Goal: Task Accomplishment & Management: Use online tool/utility

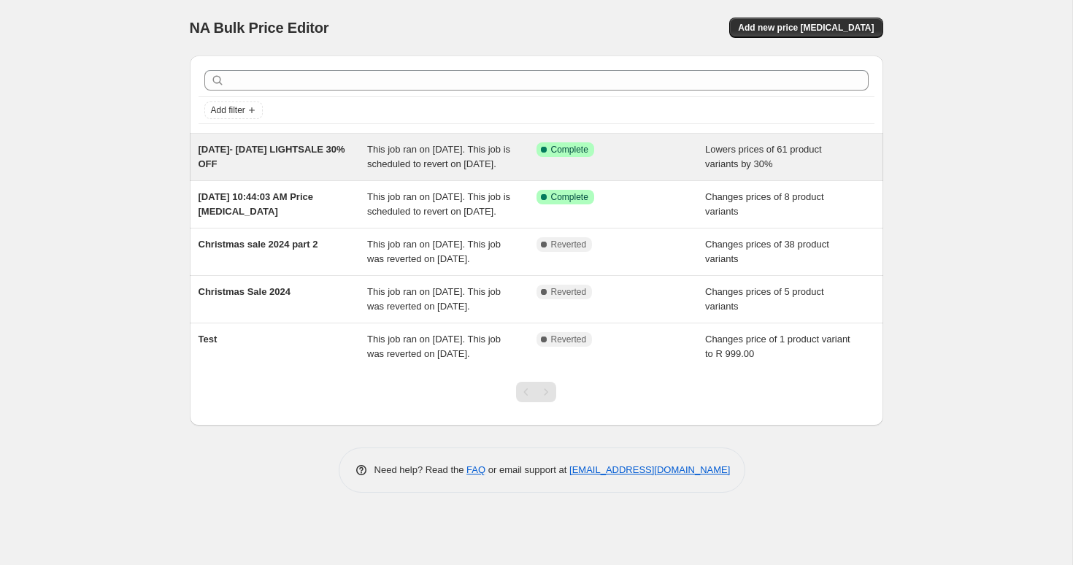
click at [279, 166] on span "15AUG- 15SEP 2025 LIGHTSALE 30% OFF" at bounding box center [272, 157] width 147 height 26
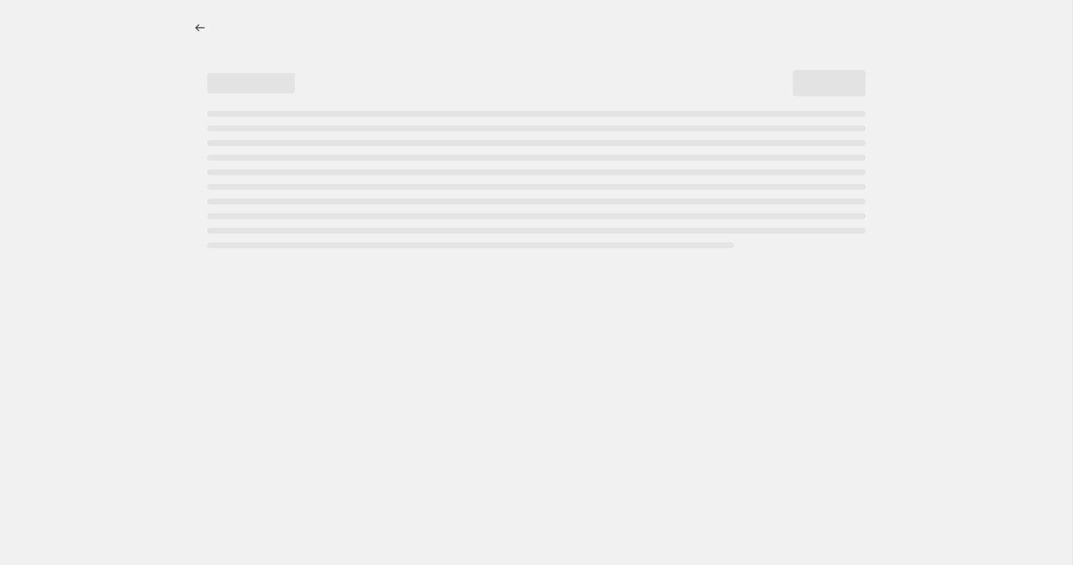
select select "percentage"
select select "tag"
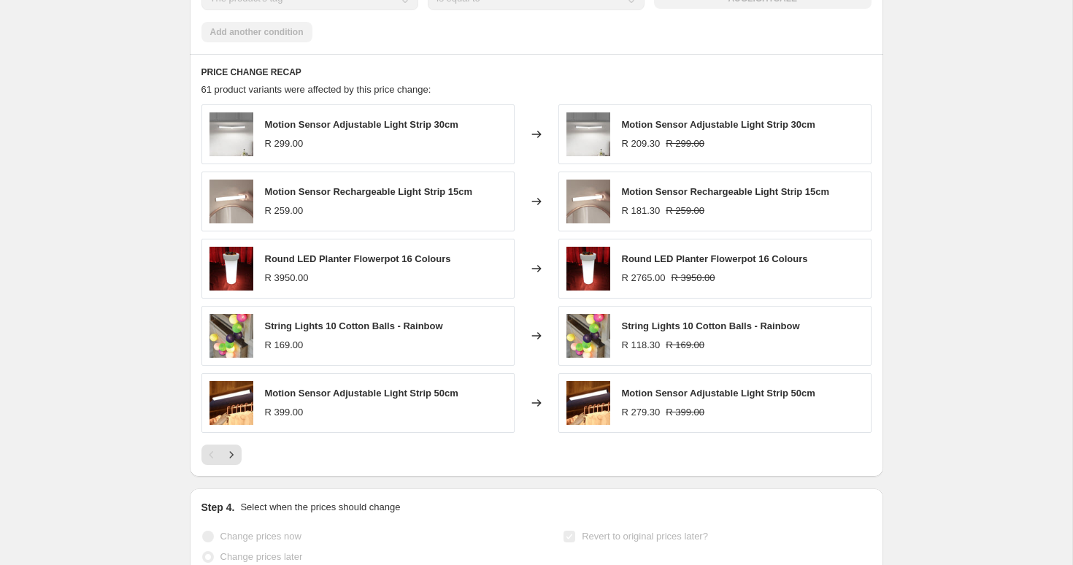
scroll to position [1053, 0]
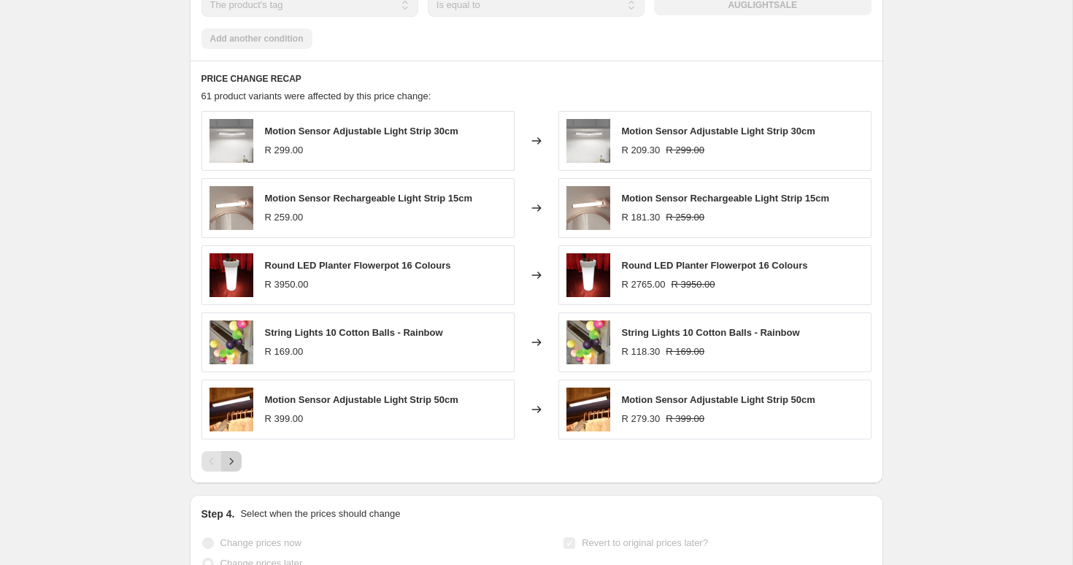
click at [237, 469] on icon "Next" at bounding box center [231, 461] width 15 height 15
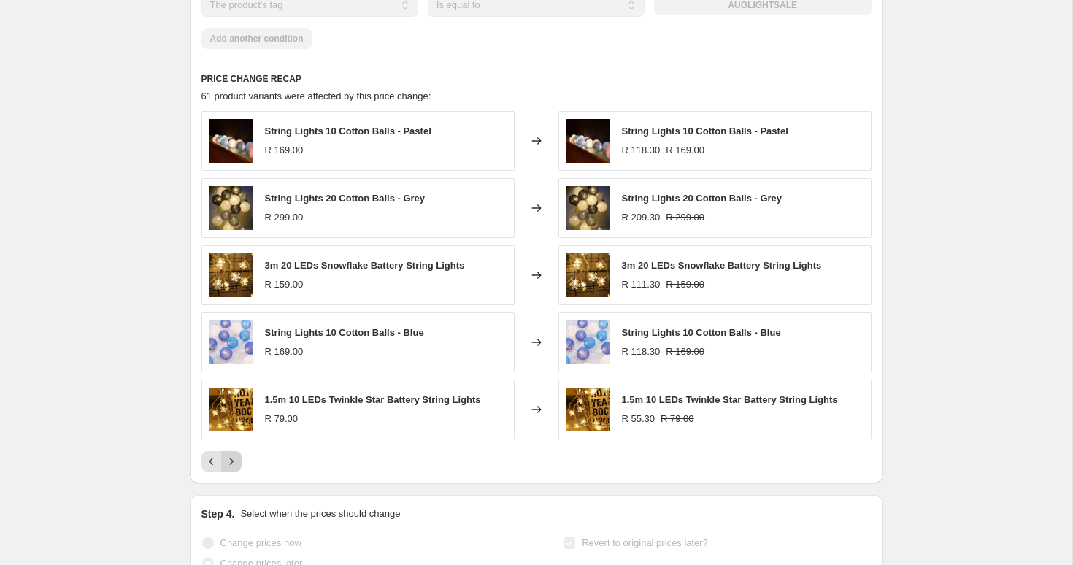
click at [237, 469] on icon "Next" at bounding box center [231, 461] width 15 height 15
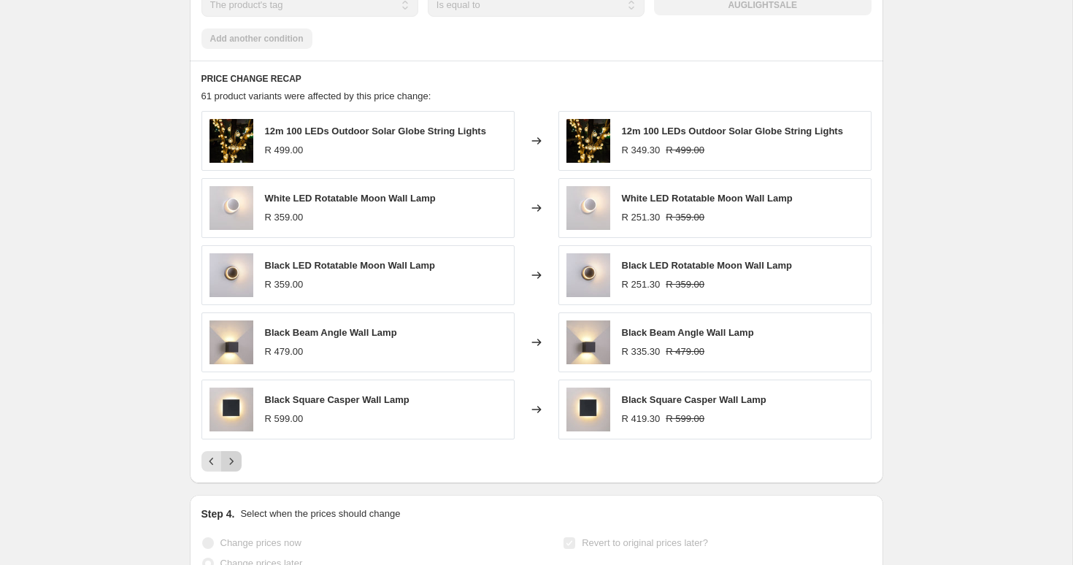
click at [237, 469] on icon "Next" at bounding box center [231, 461] width 15 height 15
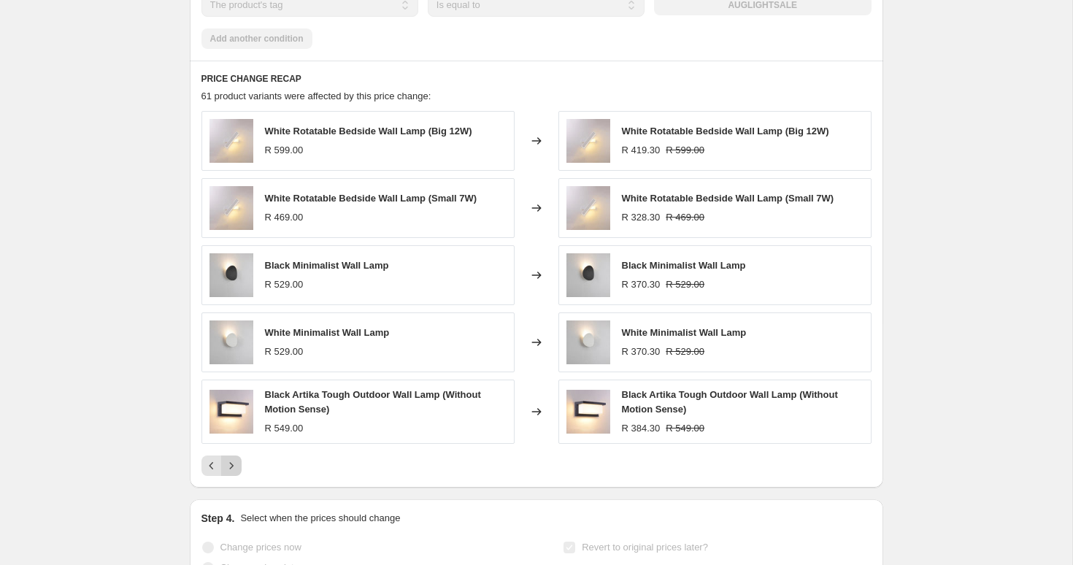
click at [237, 473] on icon "Next" at bounding box center [231, 466] width 15 height 15
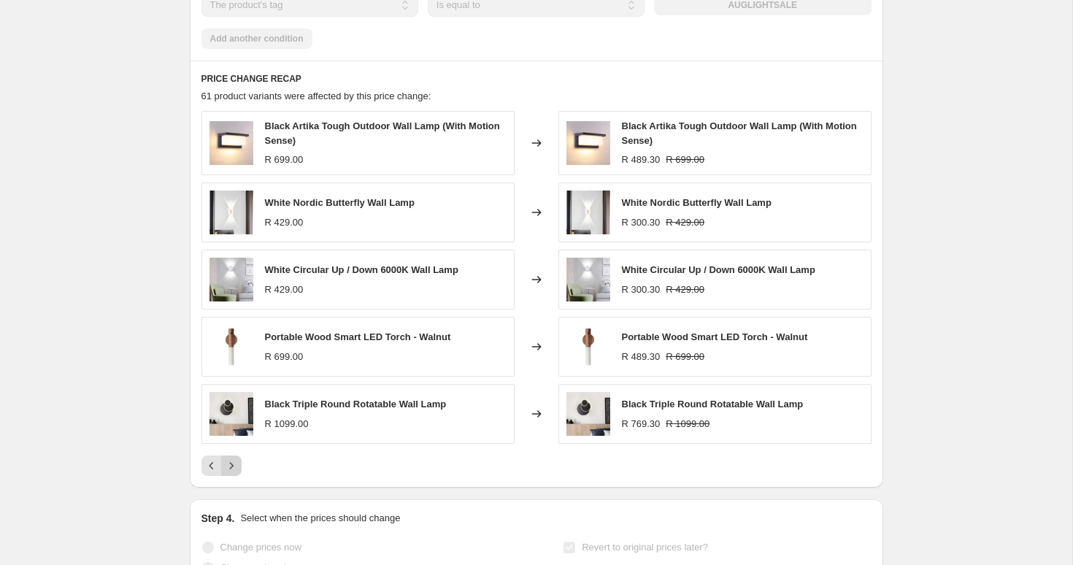
click at [237, 473] on icon "Next" at bounding box center [231, 466] width 15 height 15
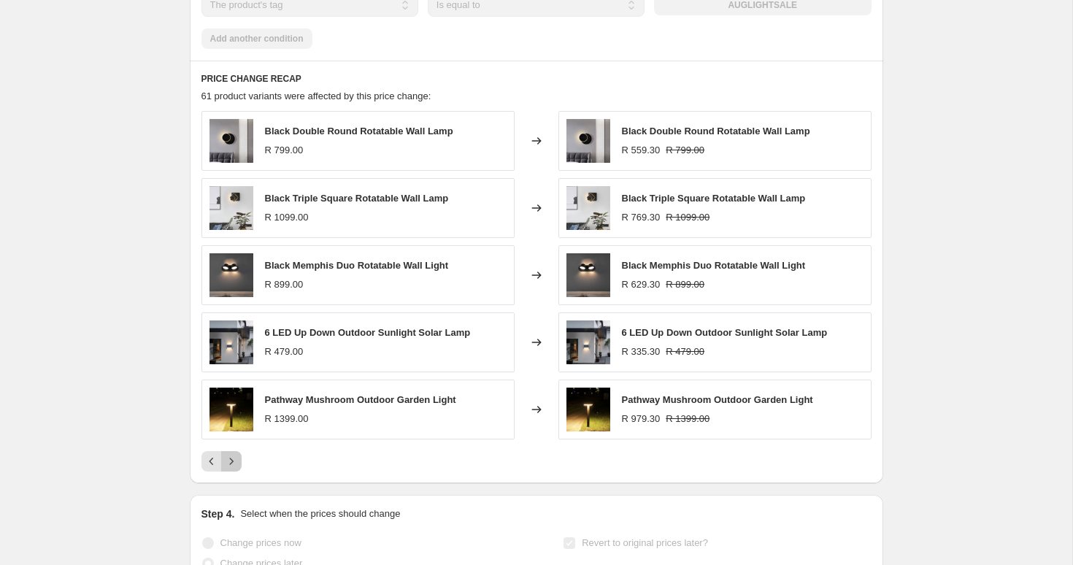
click at [237, 469] on icon "Next" at bounding box center [231, 461] width 15 height 15
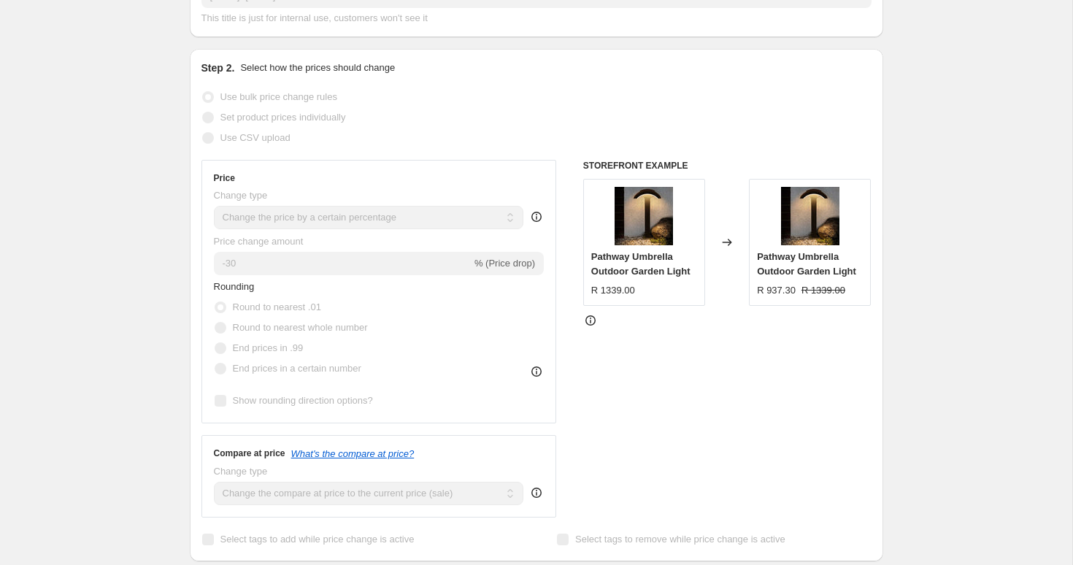
scroll to position [0, 0]
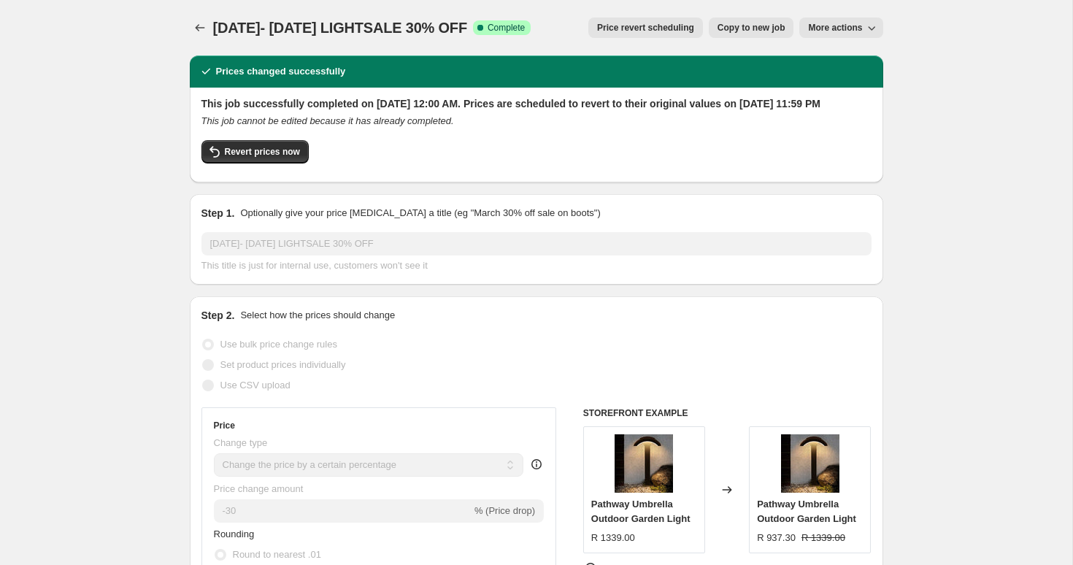
click at [775, 34] on button "Copy to new job" at bounding box center [751, 28] width 85 height 20
select select "percentage"
select select "tag"
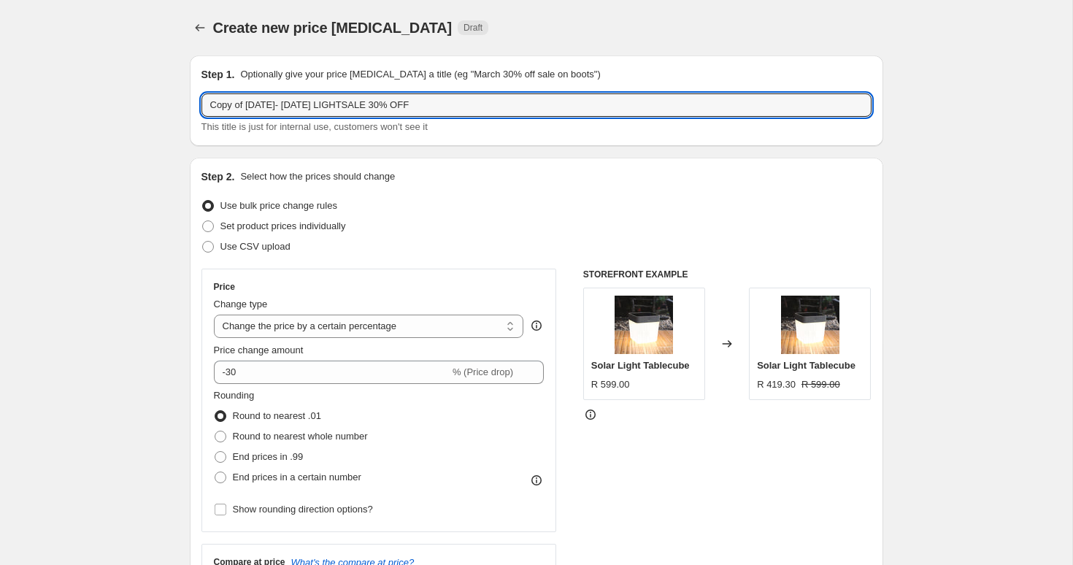
drag, startPoint x: 248, startPoint y: 105, endPoint x: 151, endPoint y: 105, distance: 97.1
click at [433, 98] on input "15AUG- 15SEP 2025 LIGHTSALE 30% OFF" at bounding box center [537, 104] width 670 height 23
type input "15AUG- 15SEP 2025 LIGHTSALE 30% OFF-2"
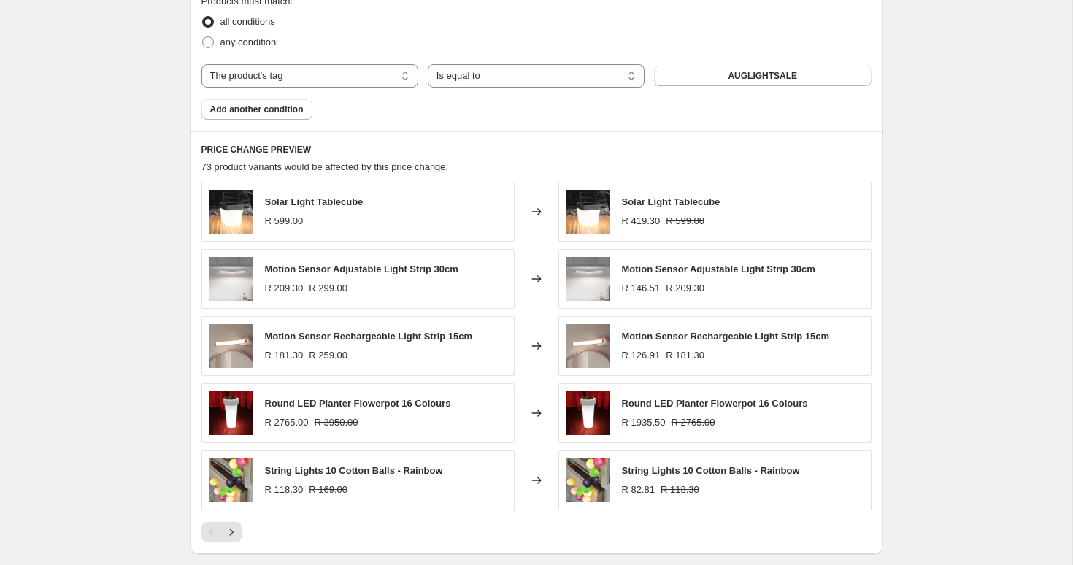
scroll to position [859, 0]
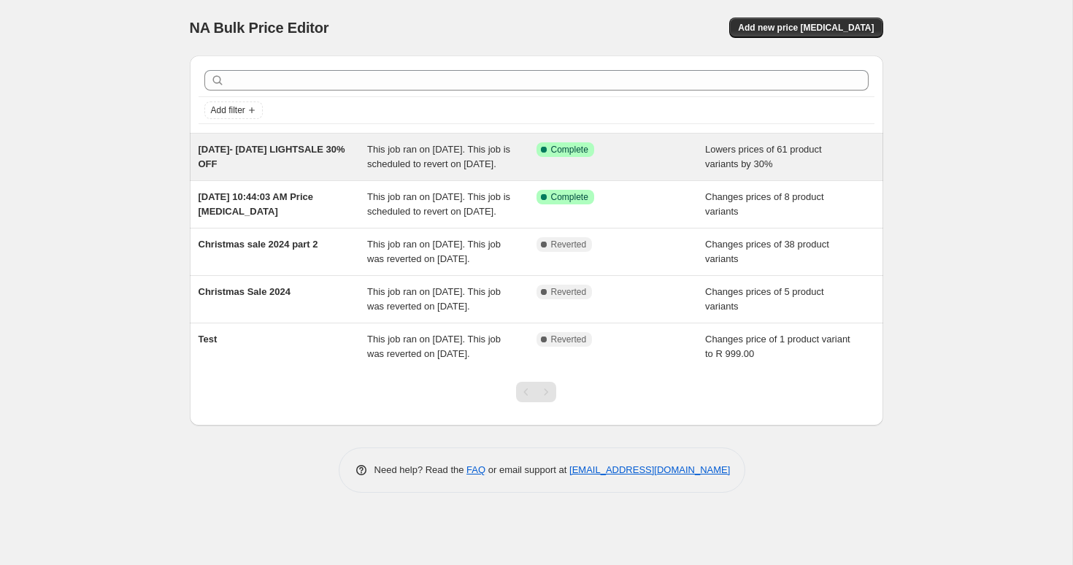
click at [252, 142] on div "15AUG- 15SEP 2025 LIGHTSALE 30% OFF" at bounding box center [283, 156] width 169 height 29
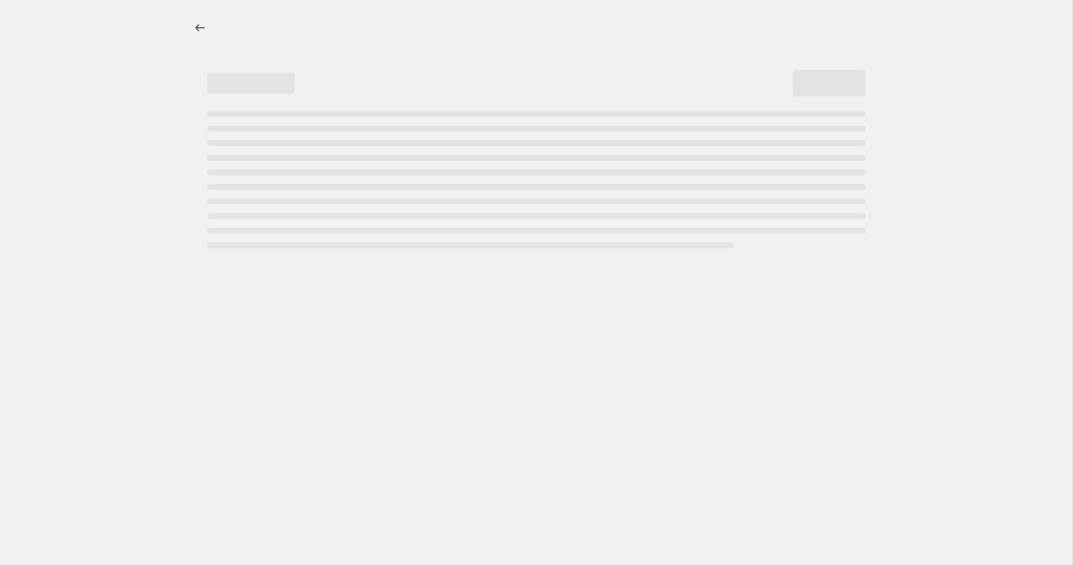
select select "percentage"
select select "tag"
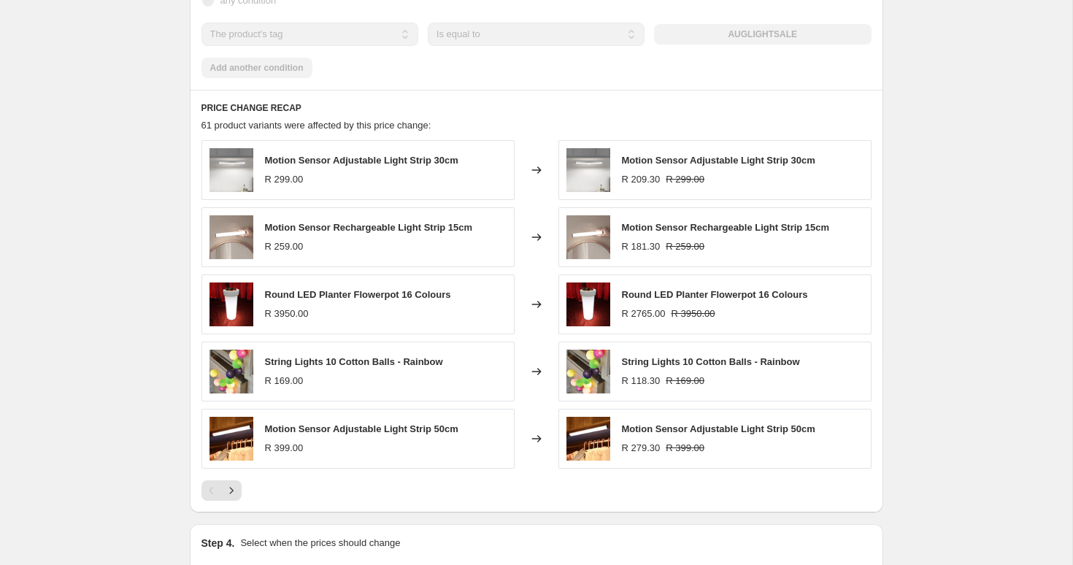
scroll to position [1076, 0]
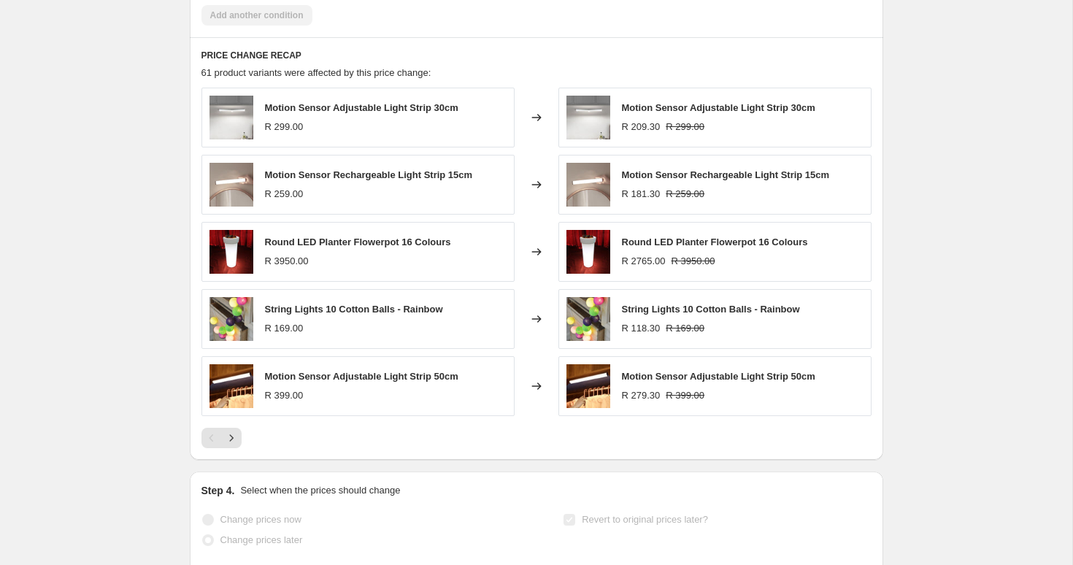
click at [242, 448] on div at bounding box center [537, 438] width 670 height 20
click at [224, 445] on icon "Next" at bounding box center [231, 438] width 15 height 15
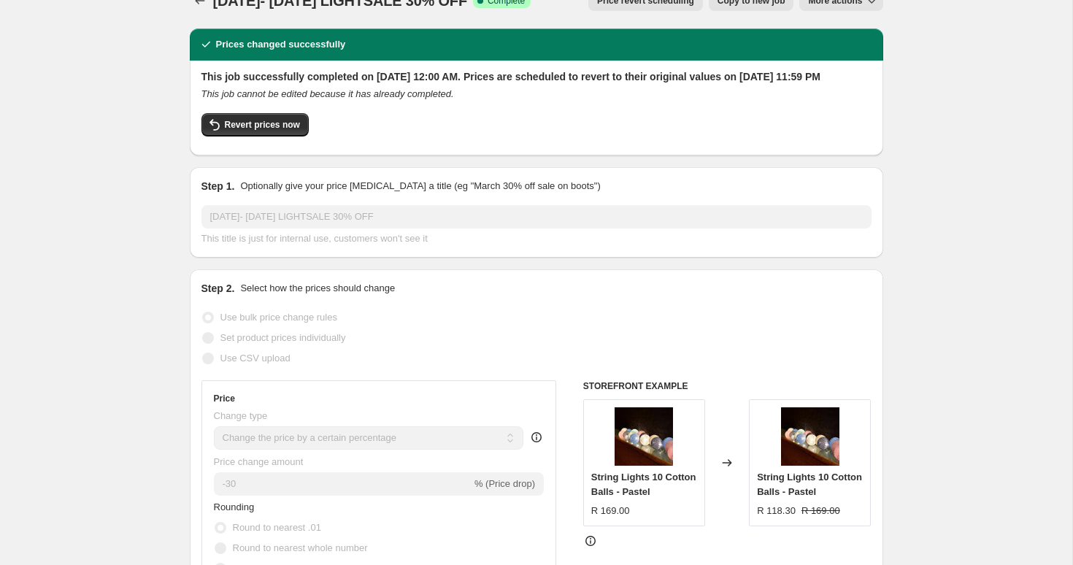
scroll to position [0, 0]
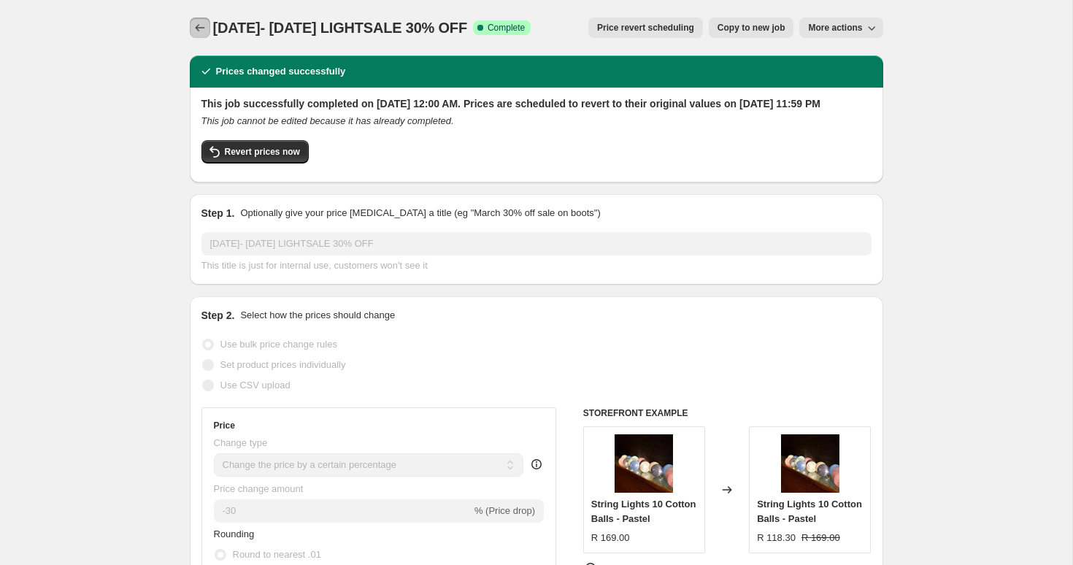
click at [203, 28] on icon "Price change jobs" at bounding box center [200, 27] width 15 height 15
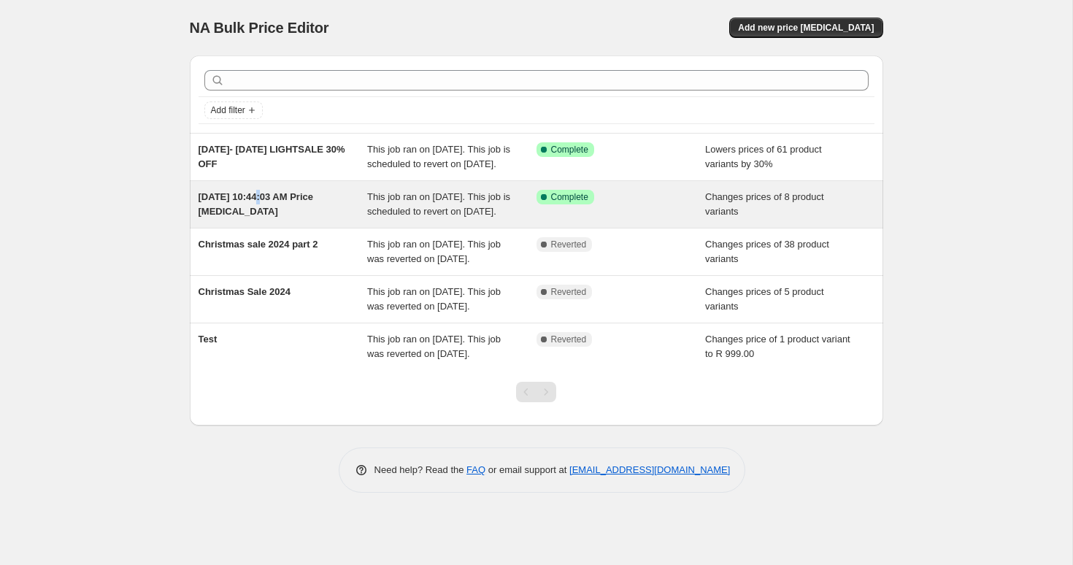
click at [259, 217] on div "Aug 11, 2025, 10:44:03 AM Price change job" at bounding box center [283, 204] width 169 height 29
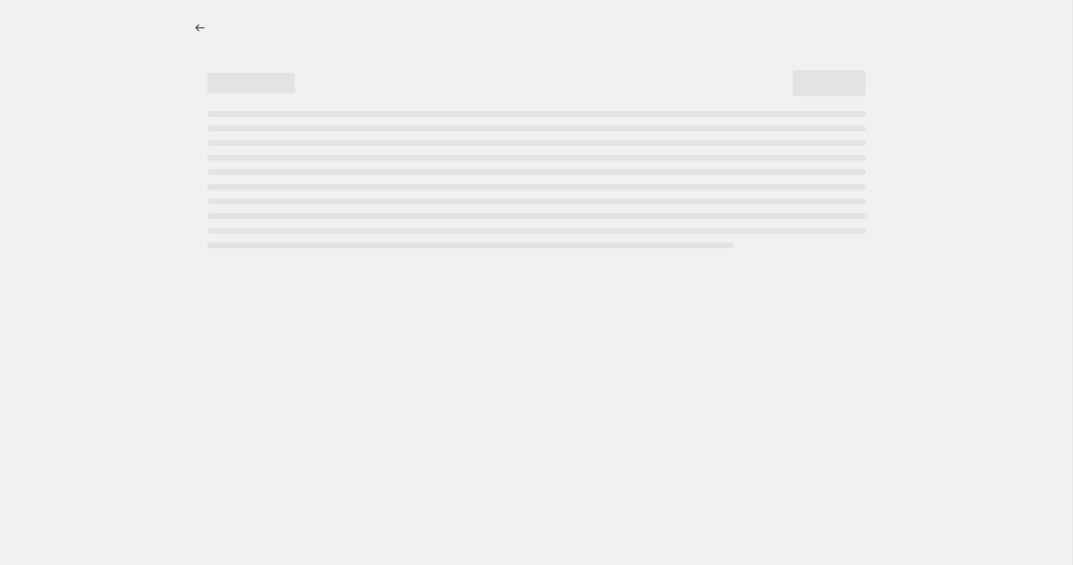
select select "tag"
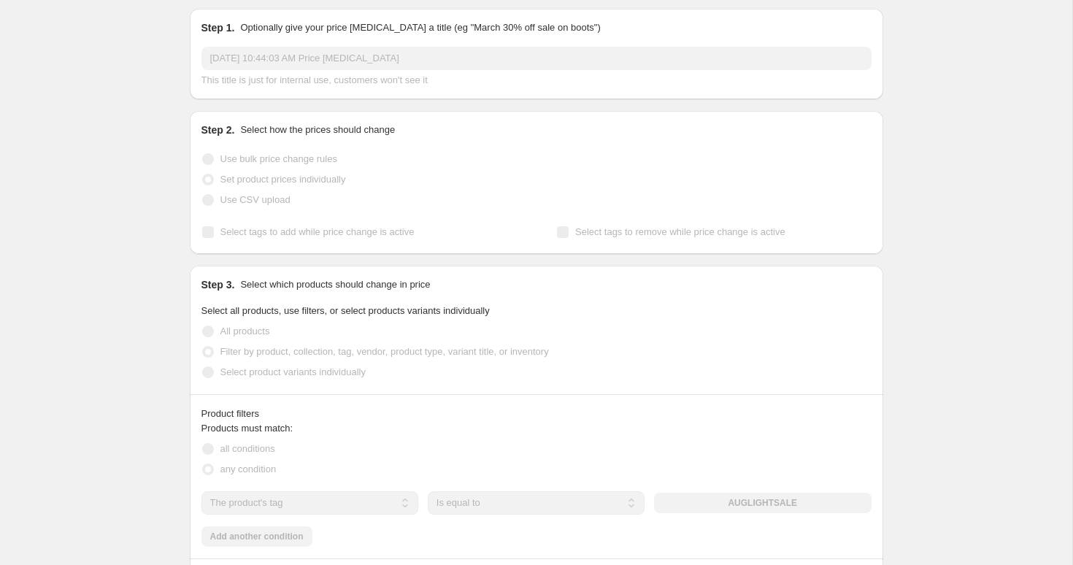
scroll to position [186, 0]
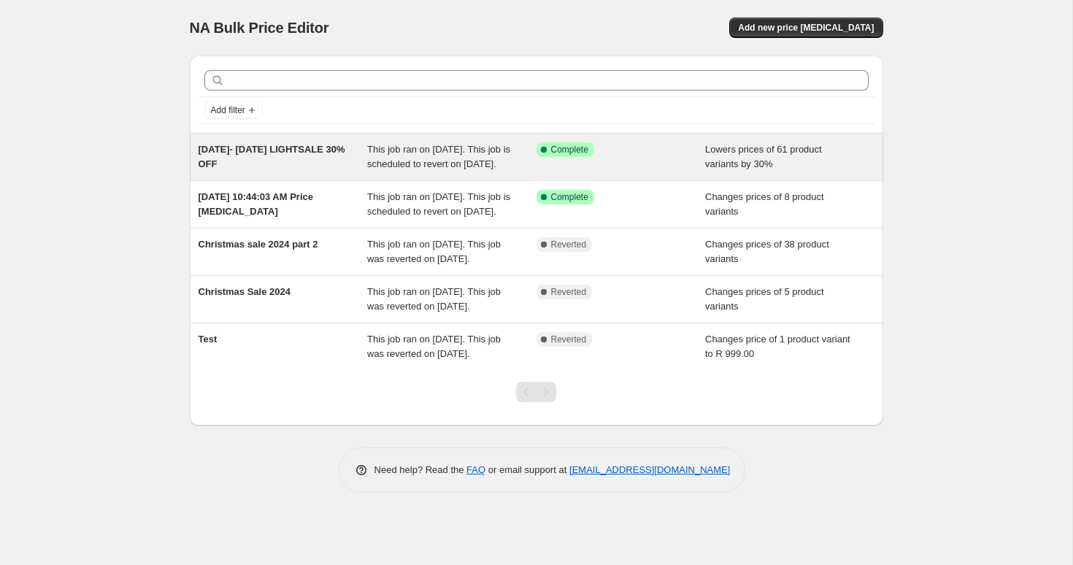
click at [272, 166] on span "15AUG- 15SEP 2025 LIGHTSALE 30% OFF" at bounding box center [272, 157] width 147 height 26
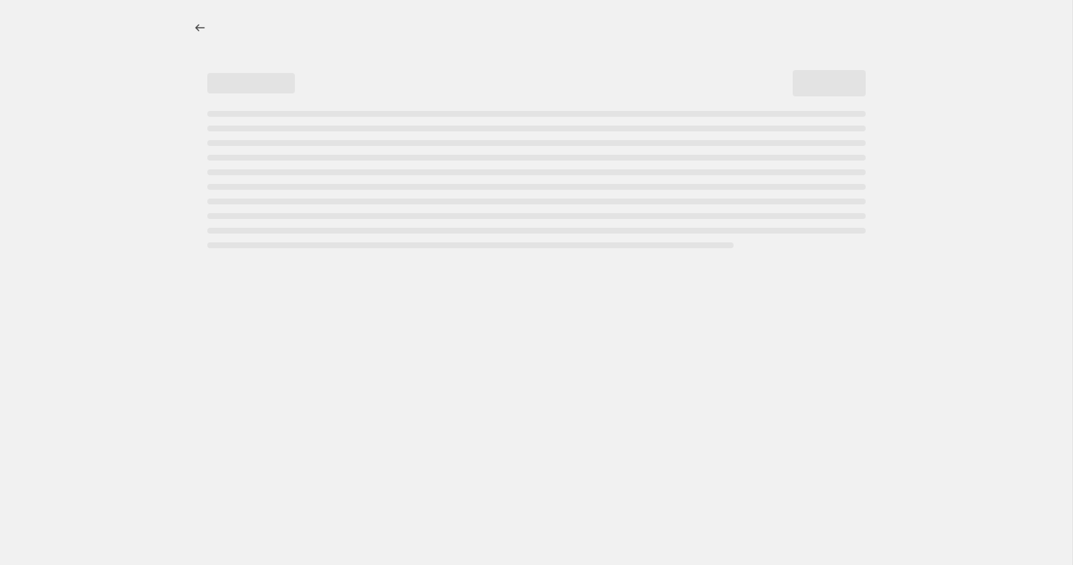
select select "percentage"
select select "tag"
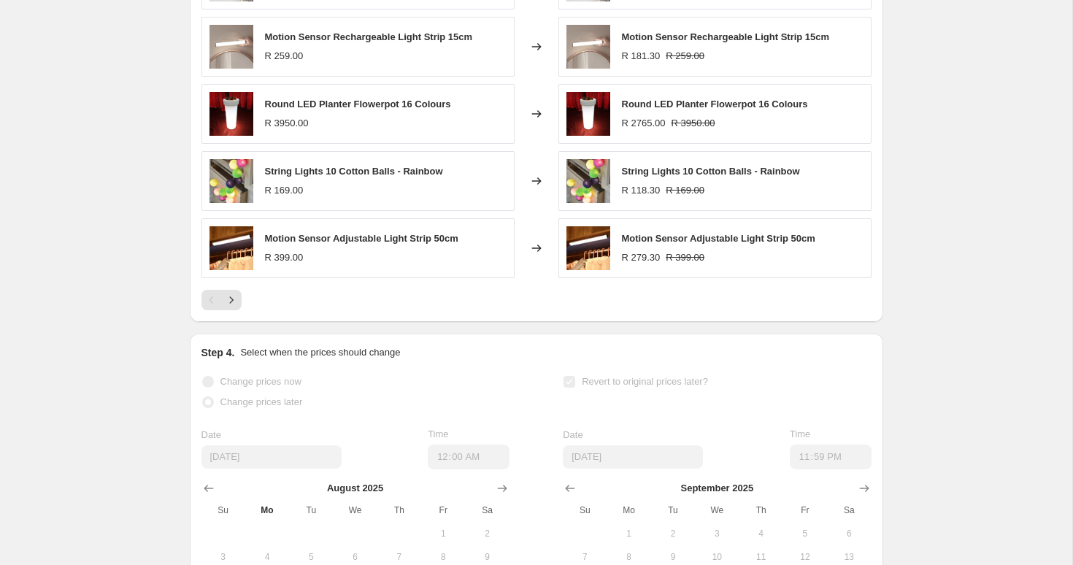
scroll to position [951, 0]
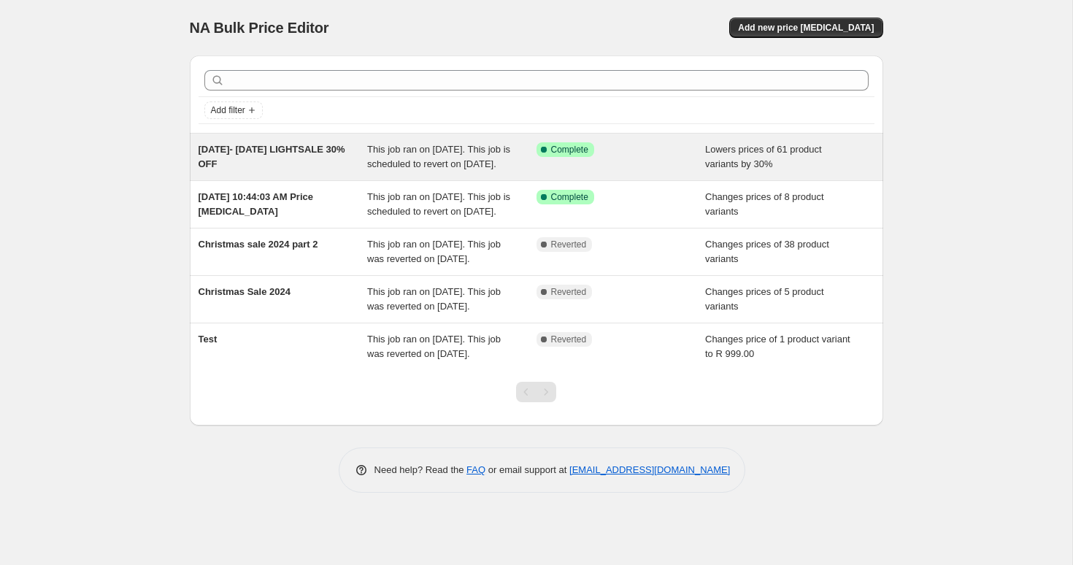
click at [281, 166] on span "15AUG- 15SEP 2025 LIGHTSALE 30% OFF" at bounding box center [272, 157] width 147 height 26
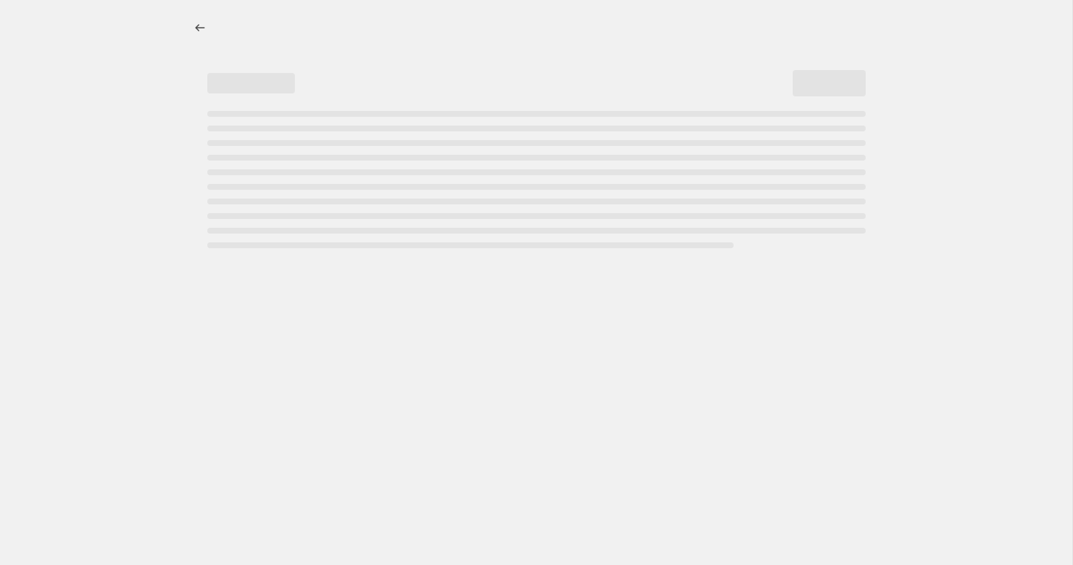
select select "percentage"
select select "tag"
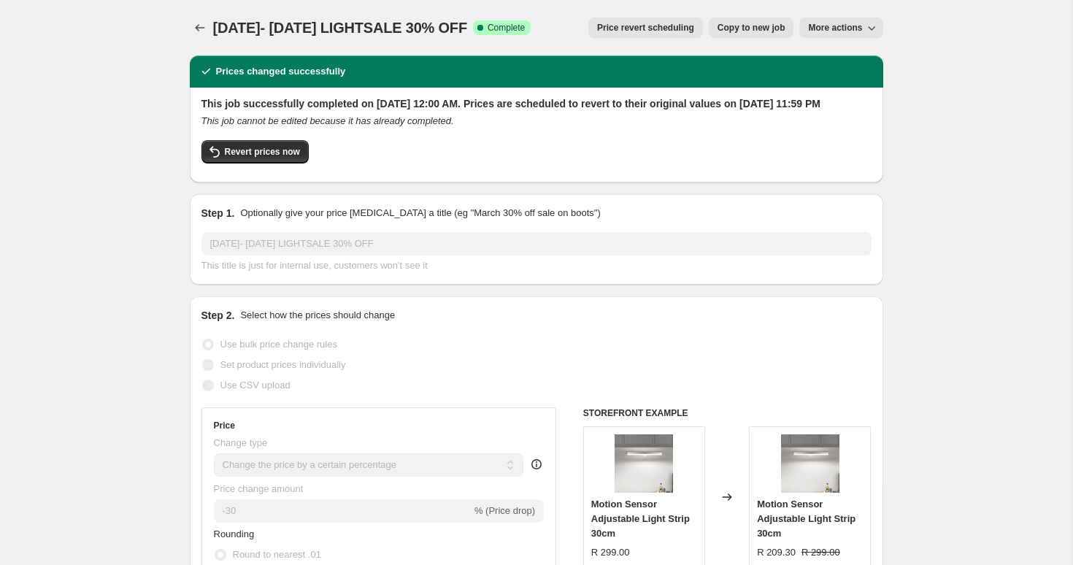
click at [844, 31] on span "More actions" at bounding box center [835, 28] width 54 height 12
click at [766, 47] on div "15AUG- 15SEP 2025 LIGHTSALE 30% OFF. This page is ready 15AUG- 15SEP 2025 LIGHT…" at bounding box center [537, 27] width 694 height 55
click at [743, 31] on span "Copy to new job" at bounding box center [752, 28] width 68 height 12
select select "percentage"
select select "tag"
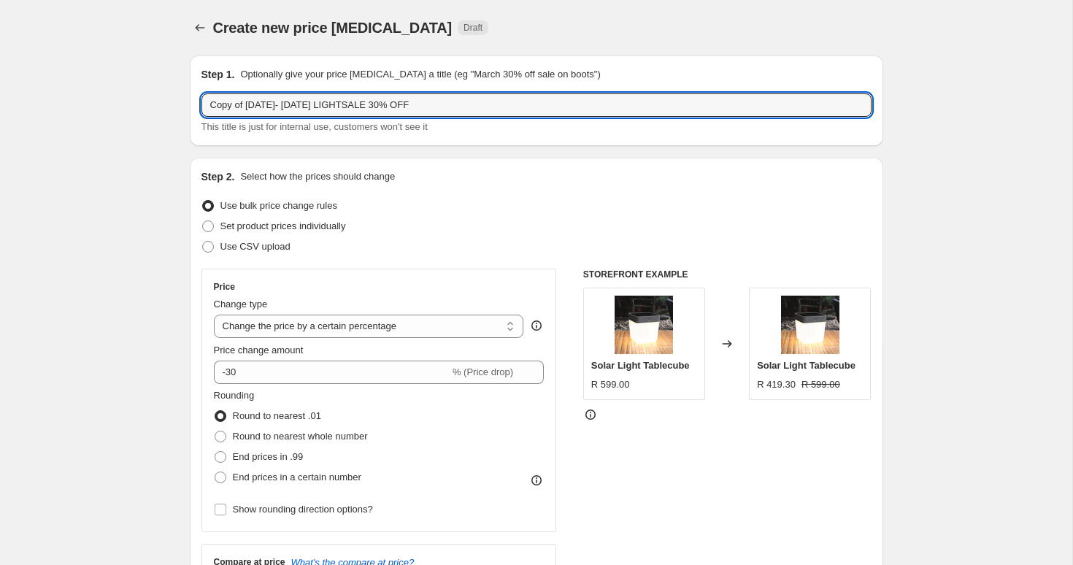
drag, startPoint x: 247, startPoint y: 107, endPoint x: 167, endPoint y: 107, distance: 79.6
click at [446, 107] on input "15AUG- 15SEP 2025 LIGHTSALE 30% OFF" at bounding box center [537, 104] width 670 height 23
type input "15AUG- 15SEP 2025 LIGHTSALE 30% OFF-1"
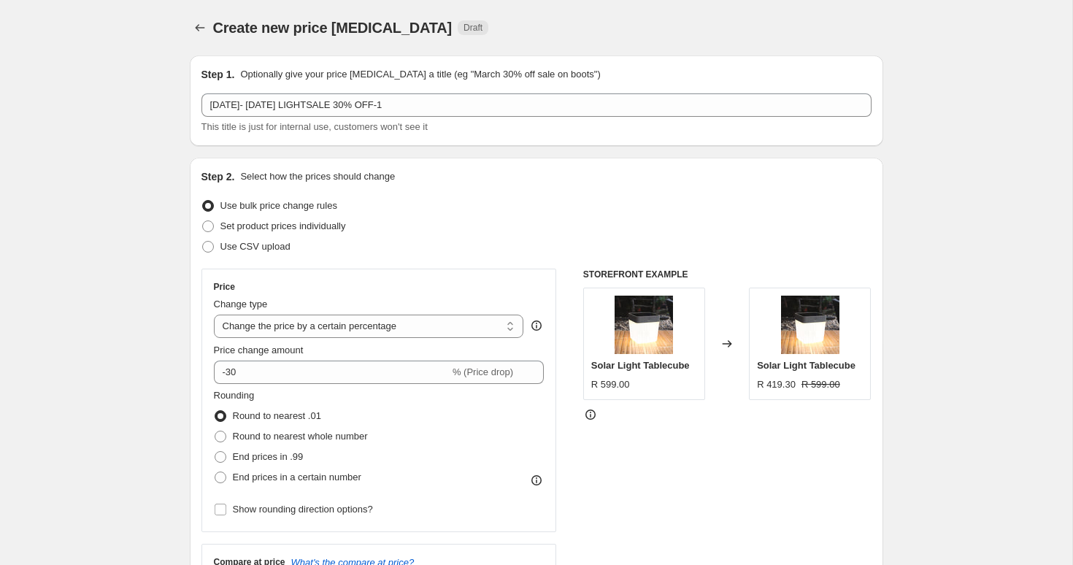
click at [434, 275] on div "Price Change type Change the price to a certain amount Change the price by a ce…" at bounding box center [380, 401] width 356 height 264
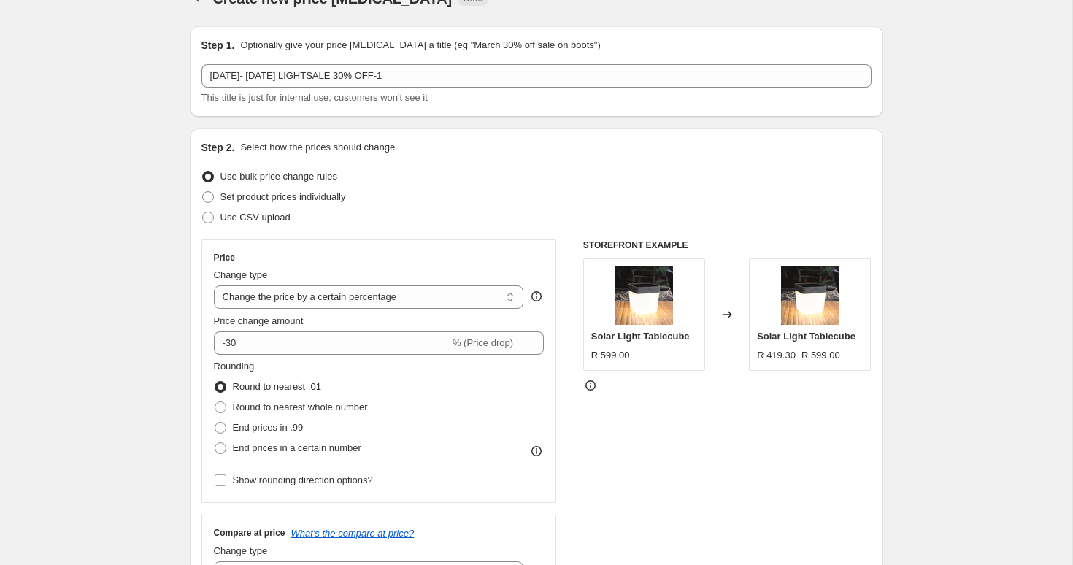
scroll to position [39, 0]
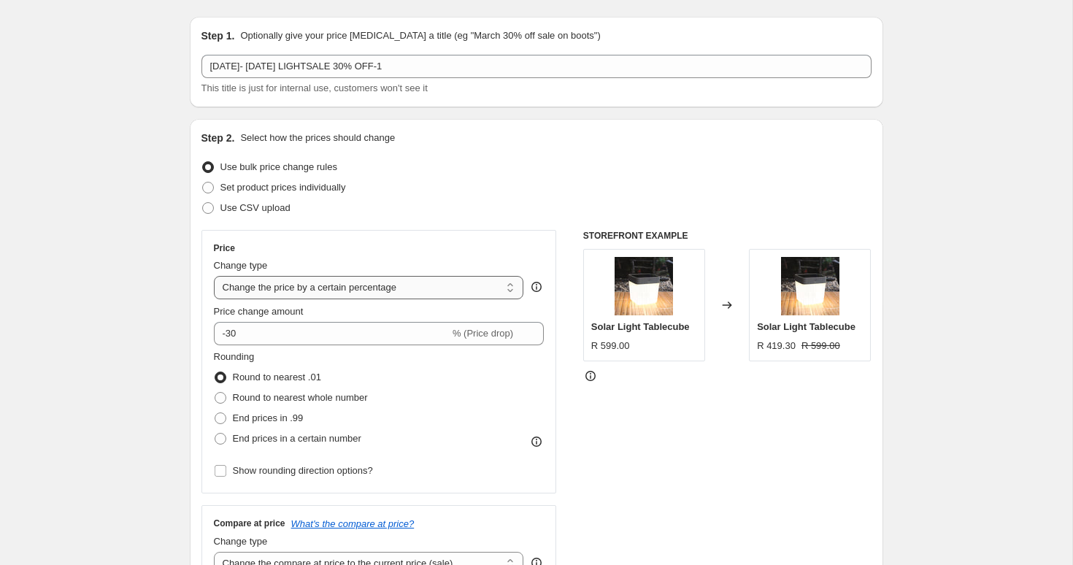
click at [345, 293] on select "Change the price to a certain amount Change the price by a certain amount Chang…" at bounding box center [369, 287] width 310 height 23
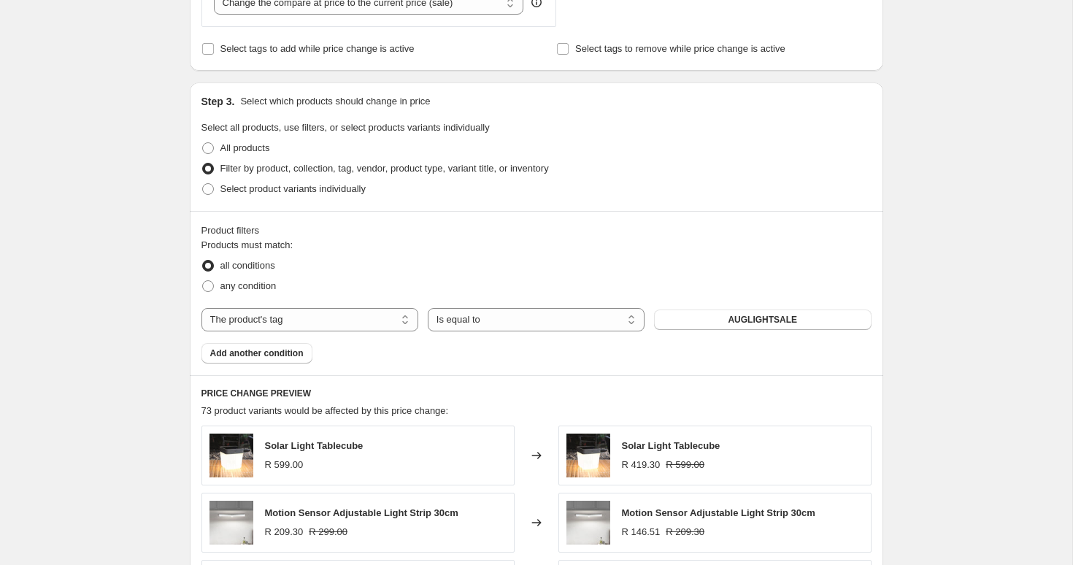
scroll to position [602, 0]
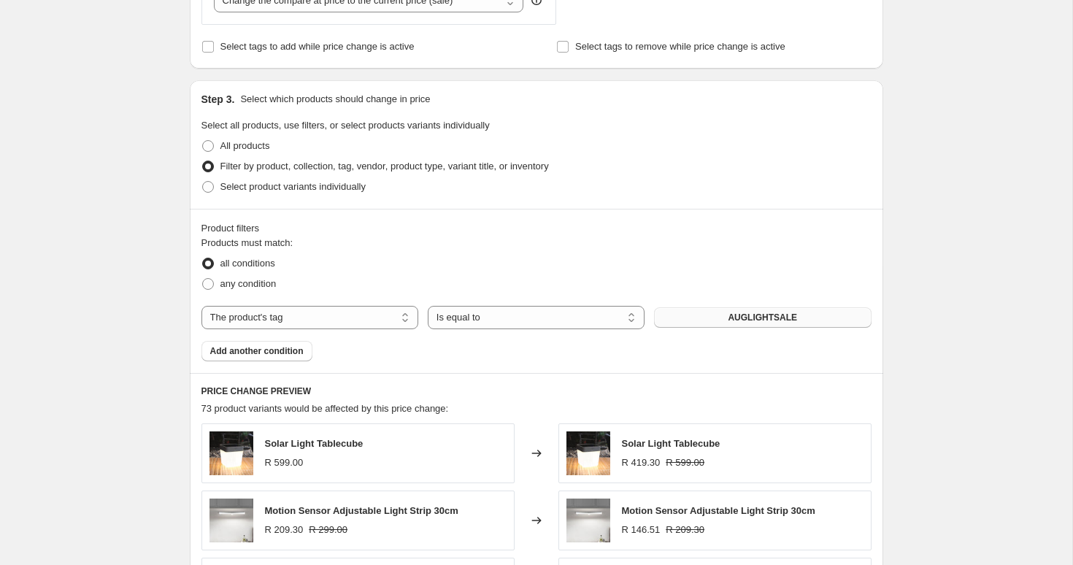
click at [714, 313] on button "AUGLIGHTSALE" at bounding box center [762, 317] width 217 height 20
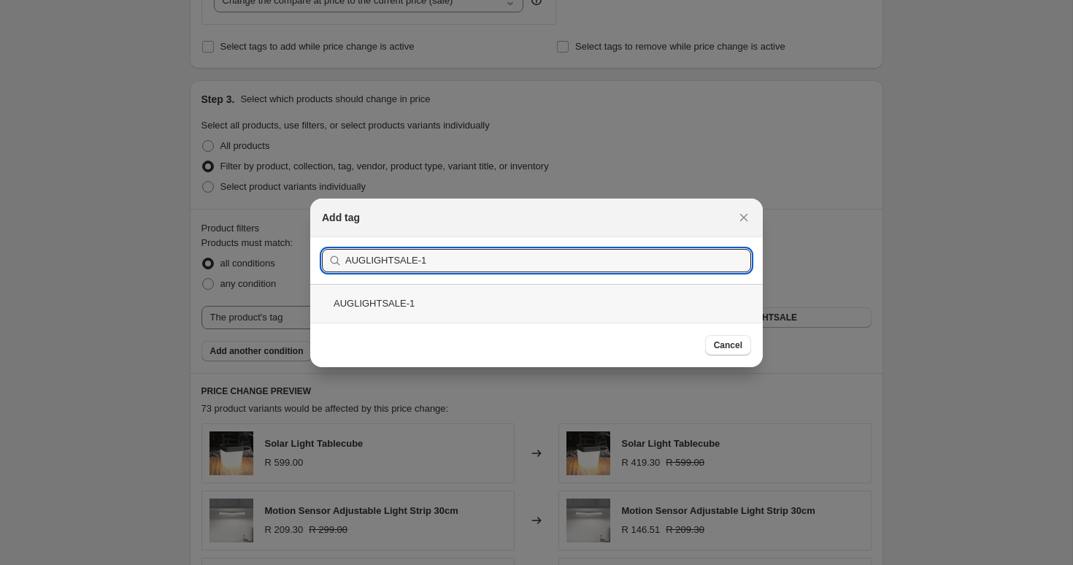
type input "AUGLIGHTSALE-1"
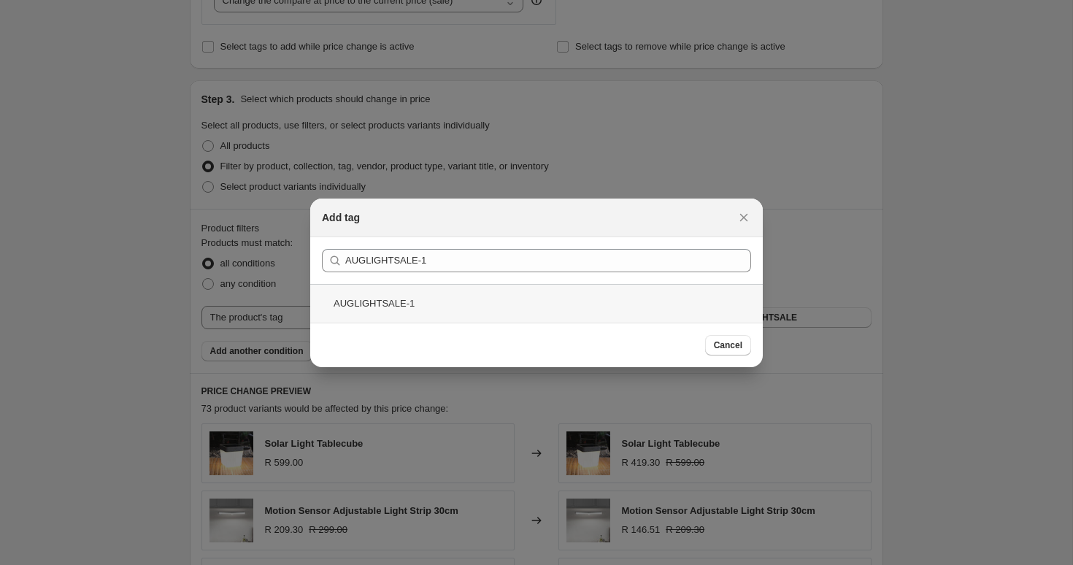
click at [578, 301] on div "AUGLIGHTSALE-1" at bounding box center [536, 303] width 453 height 39
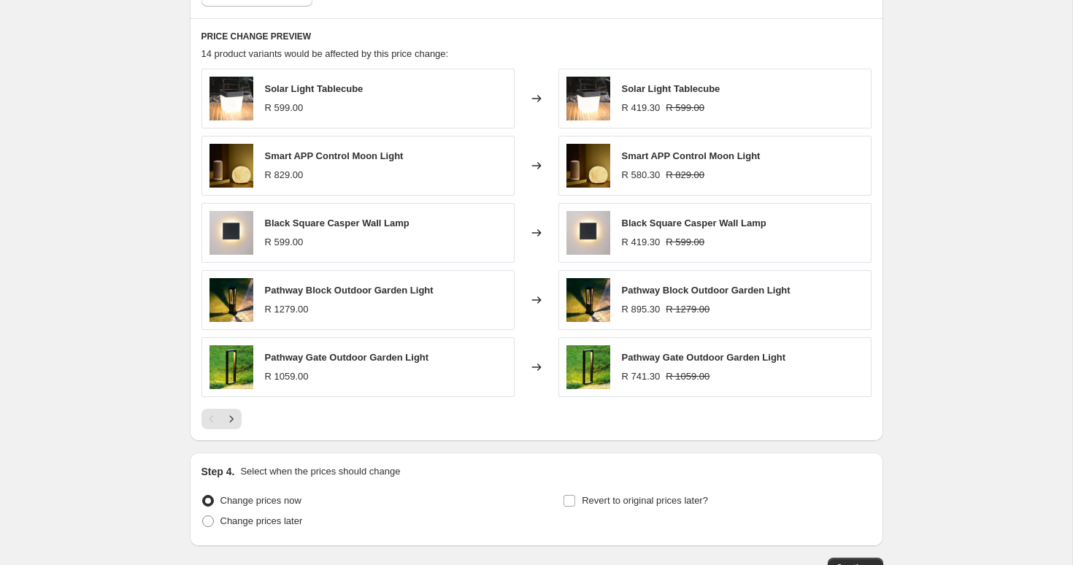
scroll to position [960, 0]
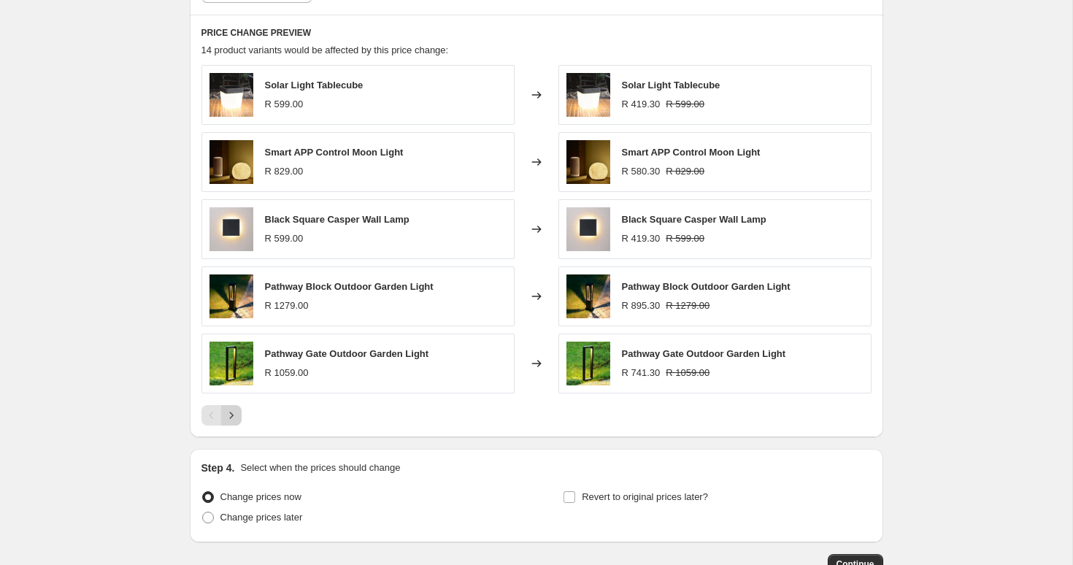
click at [236, 421] on icon "Next" at bounding box center [231, 415] width 15 height 15
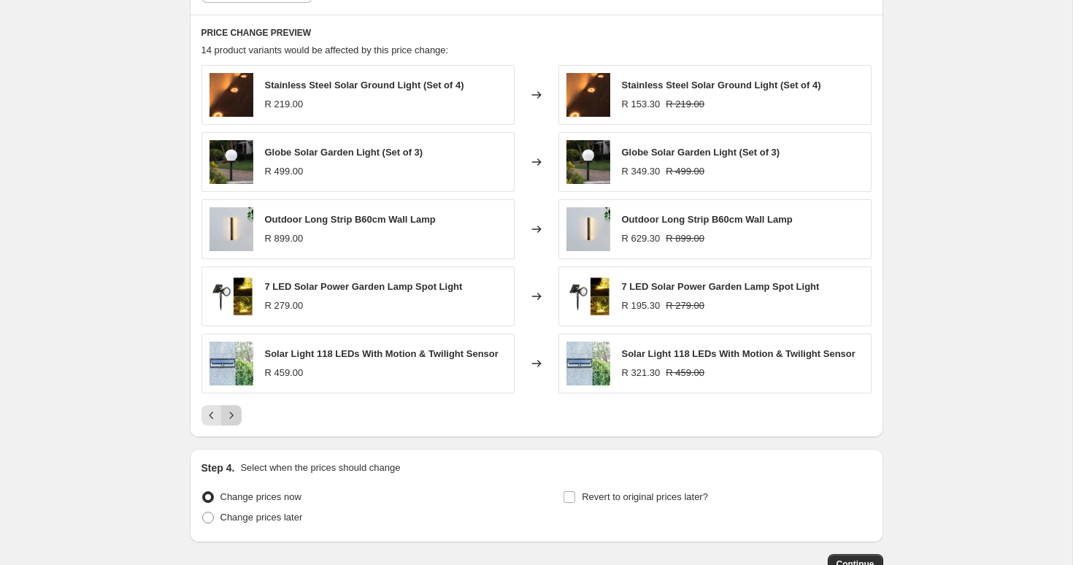
click at [238, 415] on button "Next" at bounding box center [231, 415] width 20 height 20
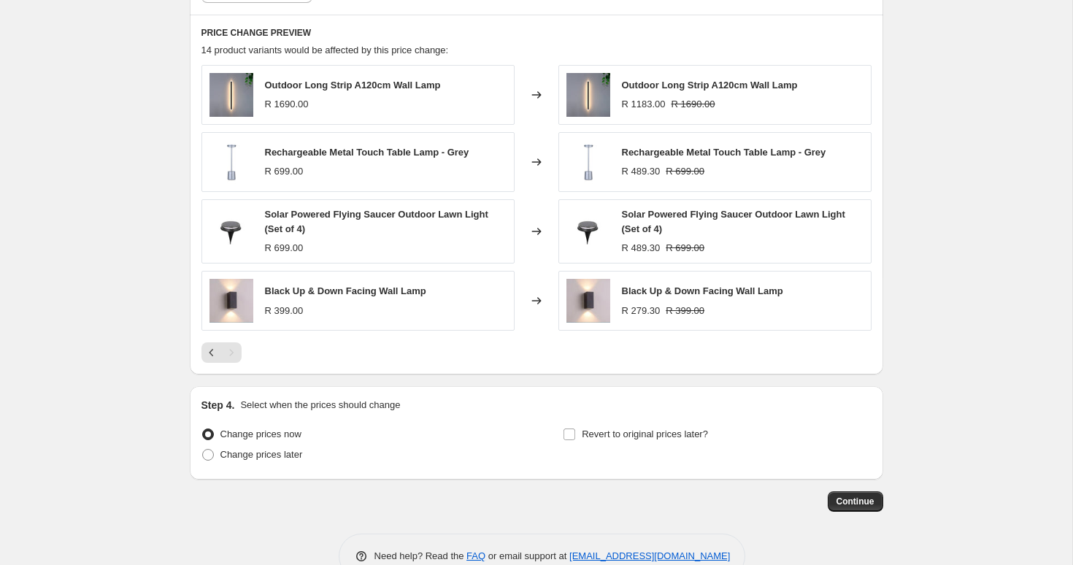
scroll to position [996, 0]
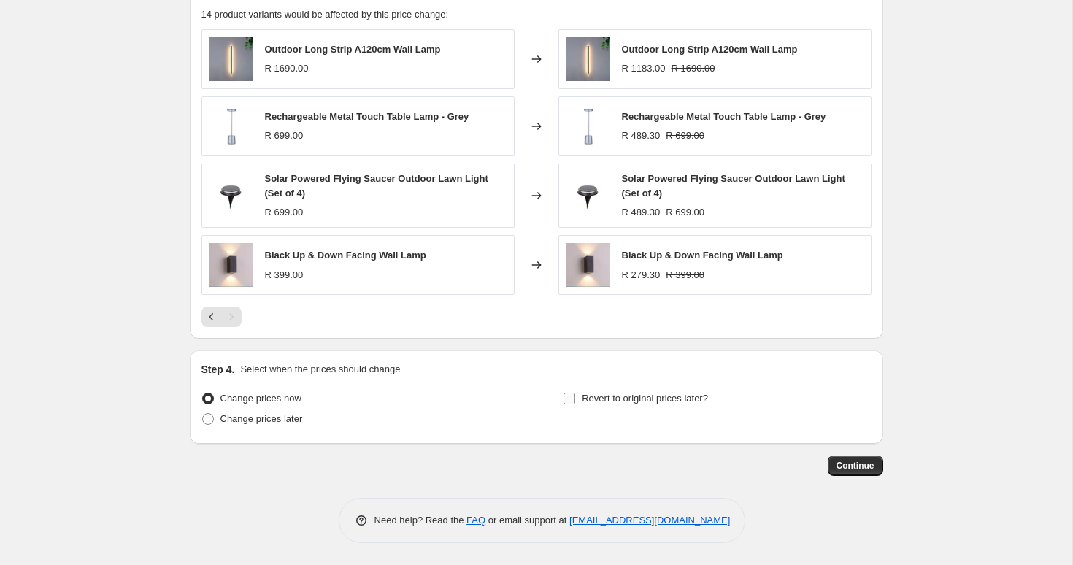
click at [568, 401] on input "Revert to original prices later?" at bounding box center [570, 399] width 12 height 12
checkbox input "true"
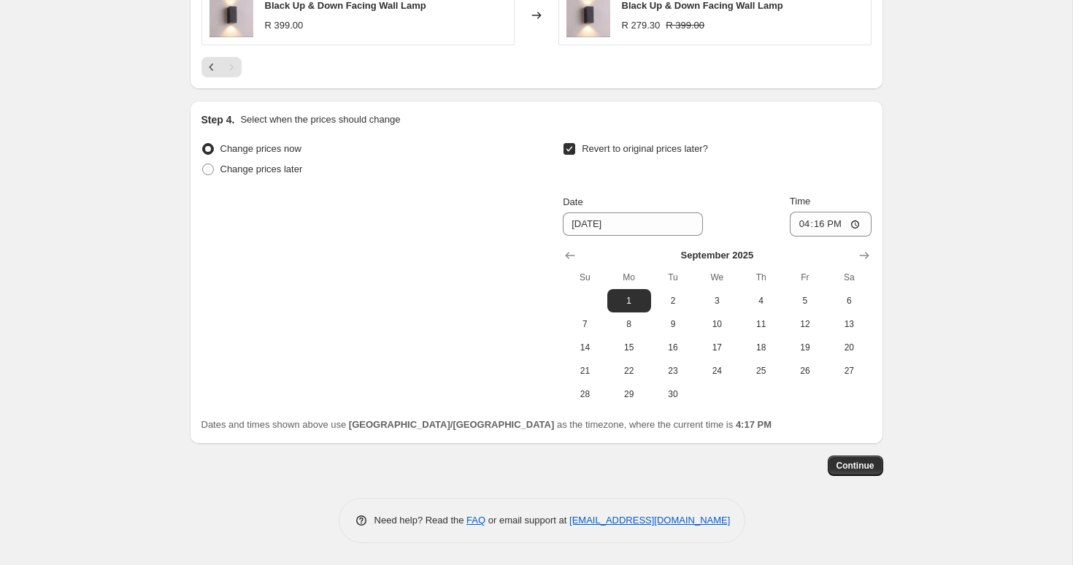
scroll to position [1243, 0]
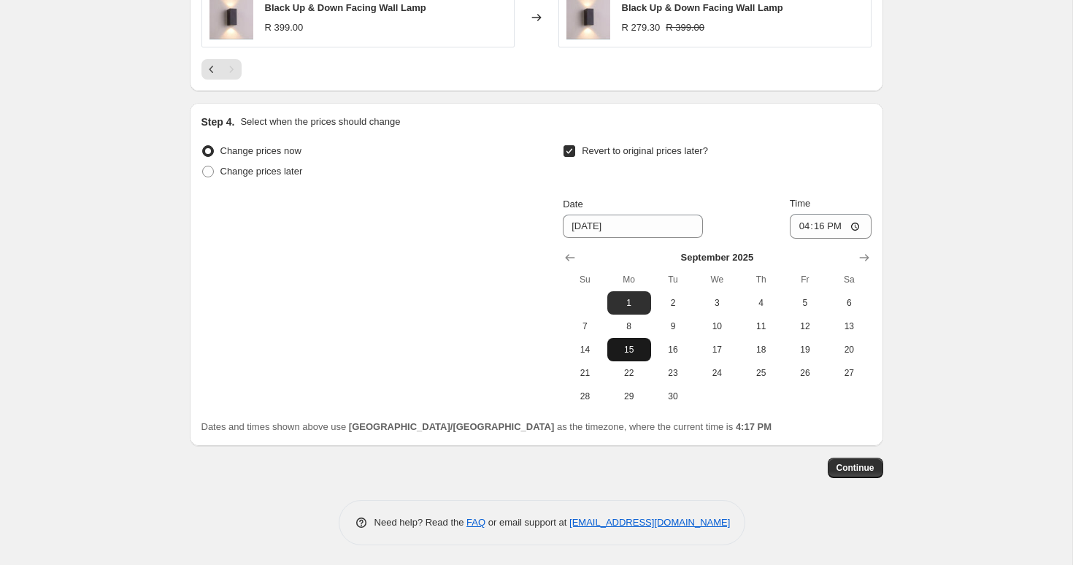
click at [637, 345] on span "15" at bounding box center [629, 350] width 32 height 12
type input "9/15/2025"
click at [818, 221] on input "16:16" at bounding box center [831, 226] width 82 height 25
type input "23:59"
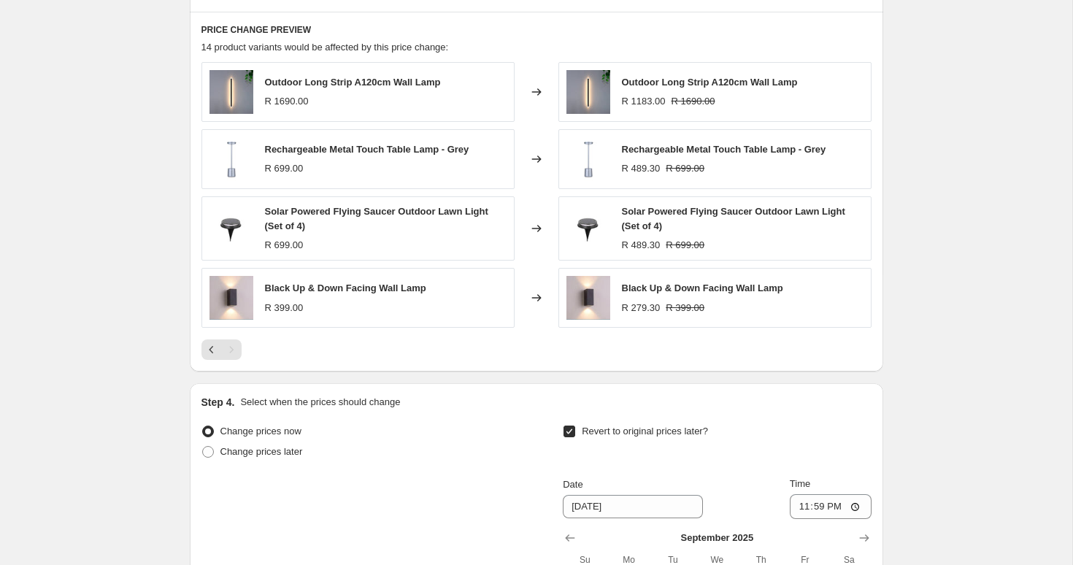
scroll to position [964, 0]
click at [215, 350] on icon "Previous" at bounding box center [211, 349] width 15 height 15
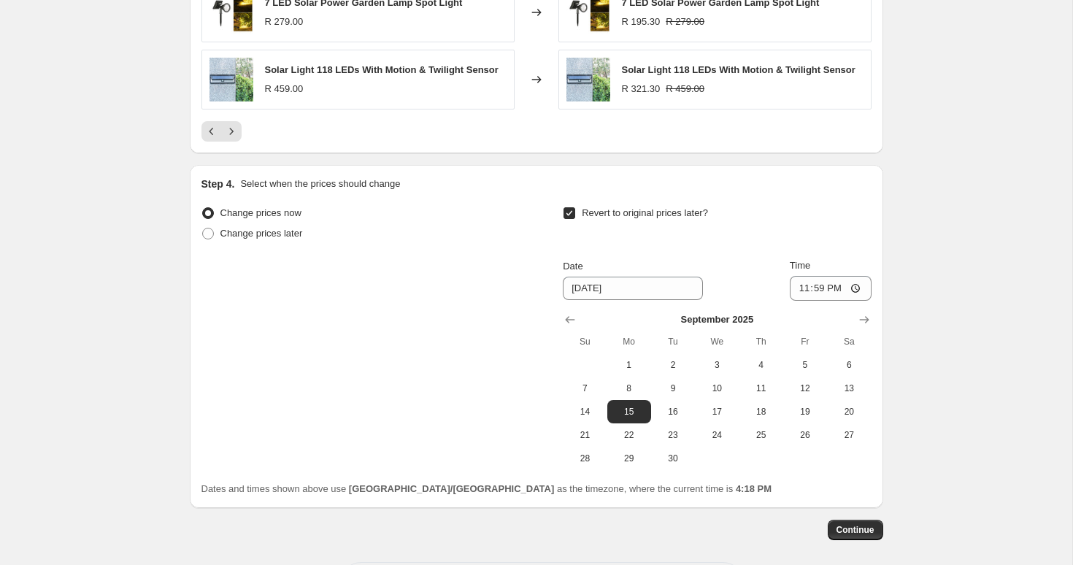
scroll to position [1222, 0]
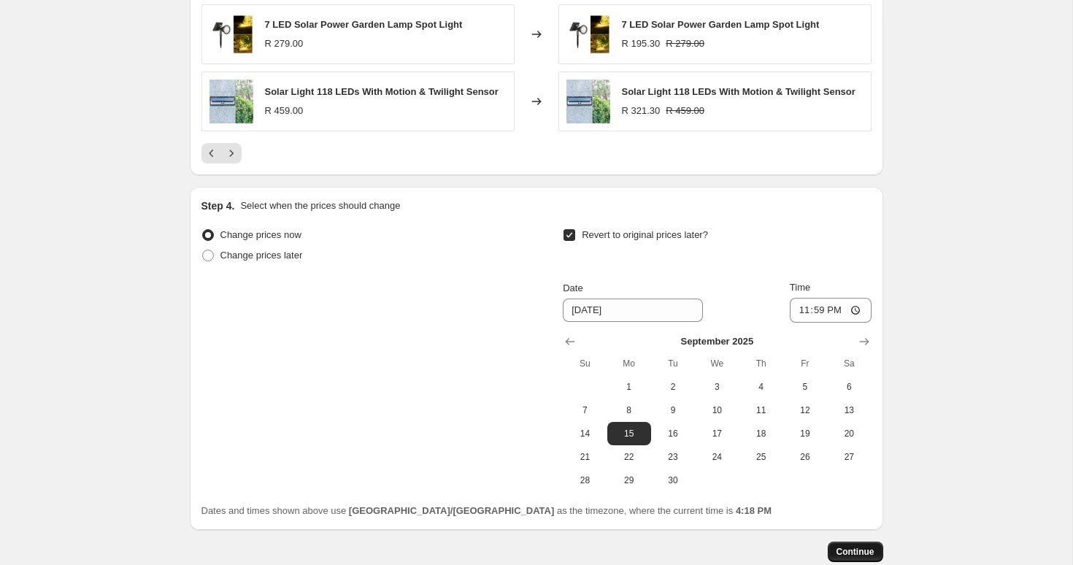
click at [866, 552] on span "Continue" at bounding box center [856, 552] width 38 height 12
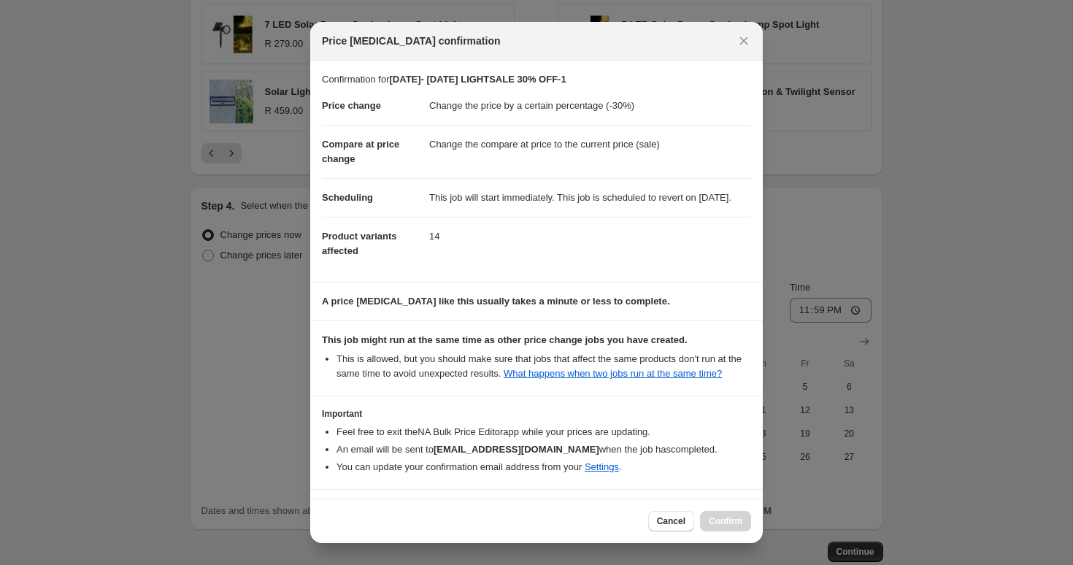
scroll to position [79, 0]
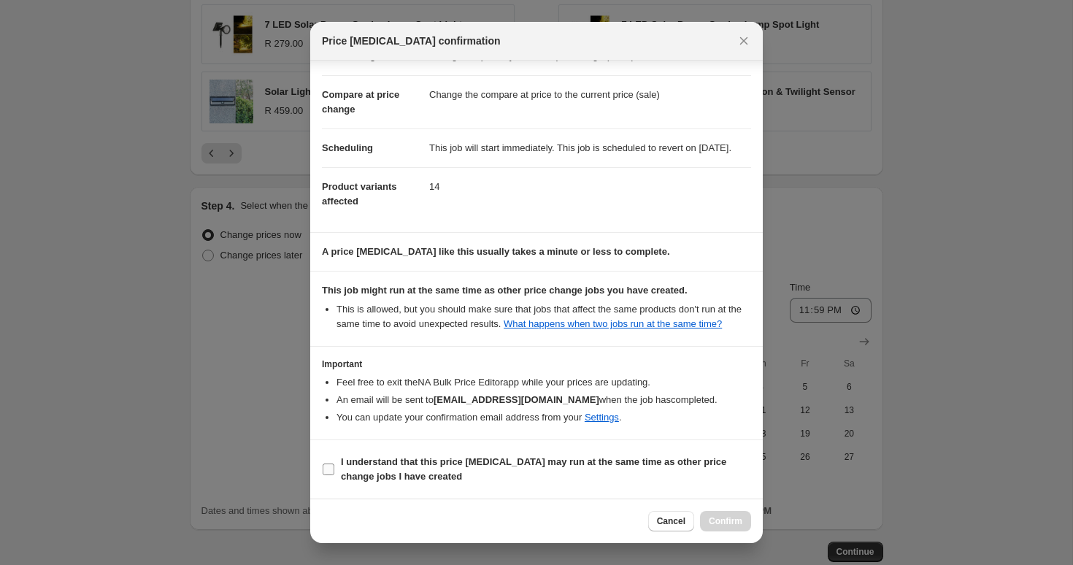
click at [331, 464] on input "I understand that this price change job may run at the same time as other price…" at bounding box center [329, 470] width 12 height 12
checkbox input "true"
click at [724, 518] on span "Confirm" at bounding box center [726, 521] width 34 height 12
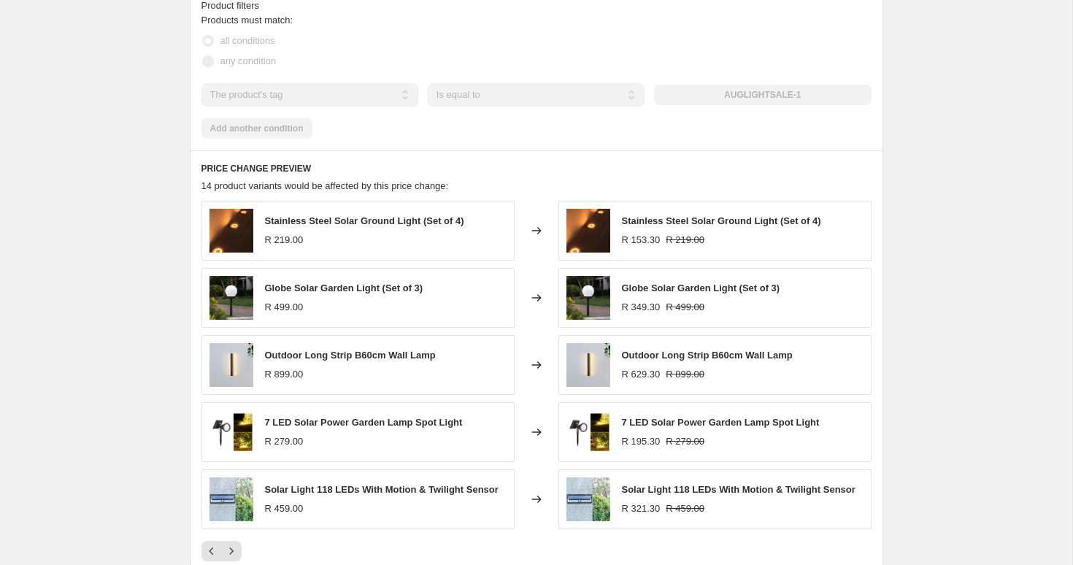
scroll to position [878, 0]
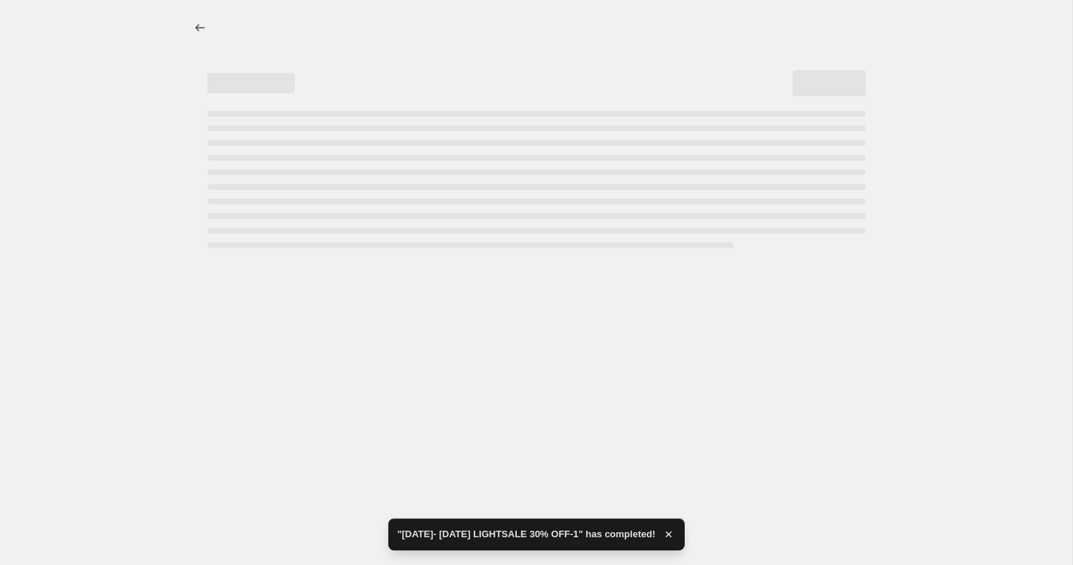
select select "percentage"
select select "tag"
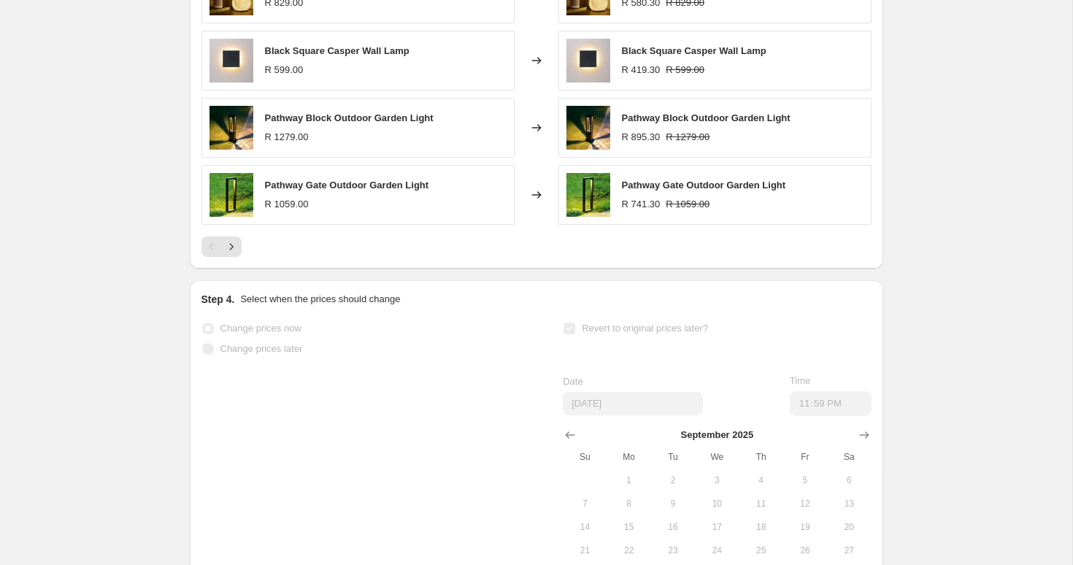
scroll to position [1165, 0]
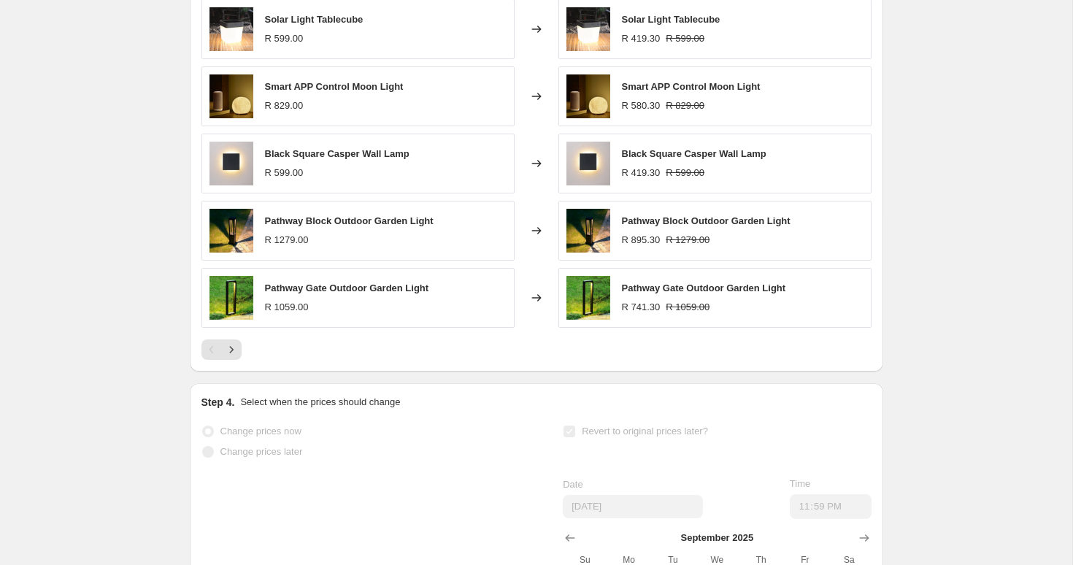
click at [276, 92] on span "Smart APP Control Moon Light" at bounding box center [334, 86] width 139 height 11
copy span "Smart APP Control Moon Light"
